Goal: Task Accomplishment & Management: Manage account settings

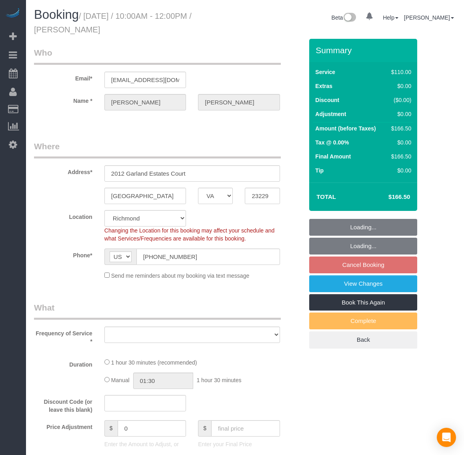
select select "VA"
select select "object:11529"
select select "string:fspay-64ed93cb-2d3c-4bc8-bc41-7e1adbd4d903"
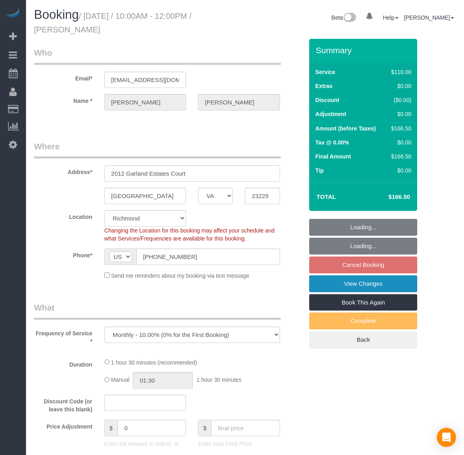
select select "object:11771"
select select "1001"
select select "spot129"
select select "number:2"
select select "number:26"
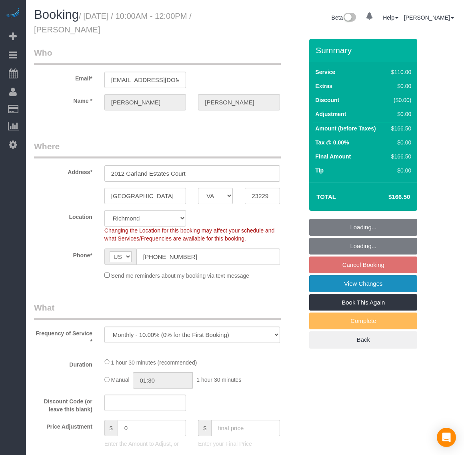
select select "number:17"
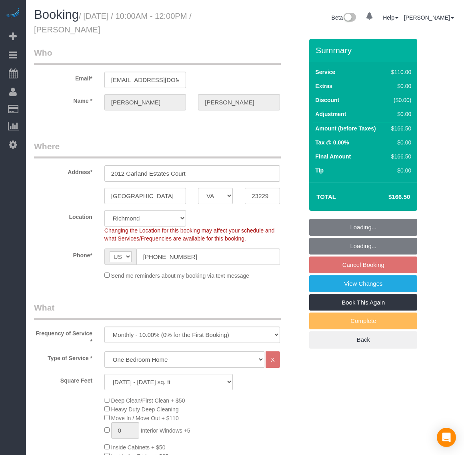
select select "1001"
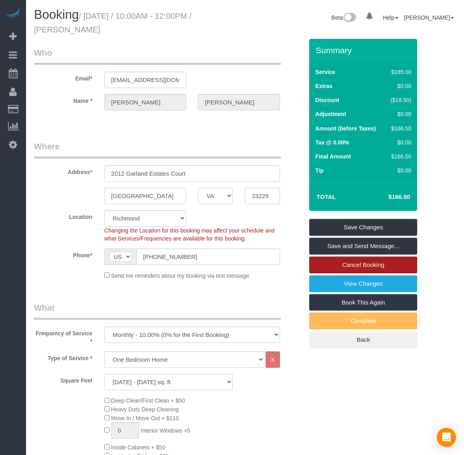
click at [359, 268] on link "Cancel Booking" at bounding box center [363, 264] width 108 height 17
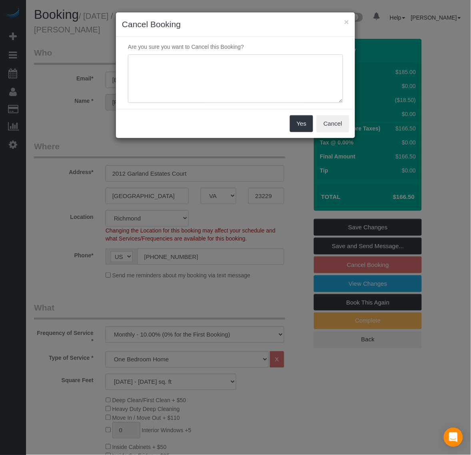
click at [186, 72] on textarea at bounding box center [235, 78] width 215 height 49
type textarea "D"
type textarea "Will take a break for recurring clean. Will postpone for the meantime and reach…"
click at [296, 129] on button "Yes" at bounding box center [301, 123] width 23 height 17
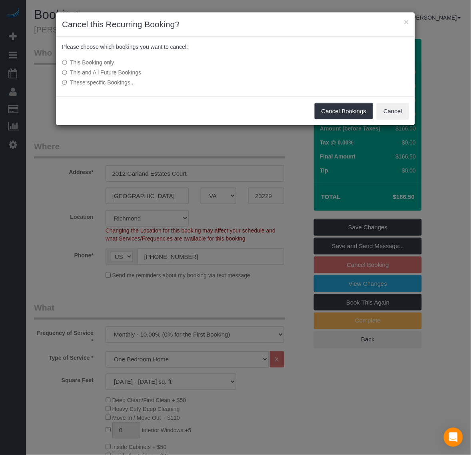
click at [124, 69] on label "This and All Future Bookings" at bounding box center [176, 72] width 228 height 8
click at [325, 113] on button "Cancel Bookings" at bounding box center [344, 111] width 59 height 17
